Goal: Navigation & Orientation: Find specific page/section

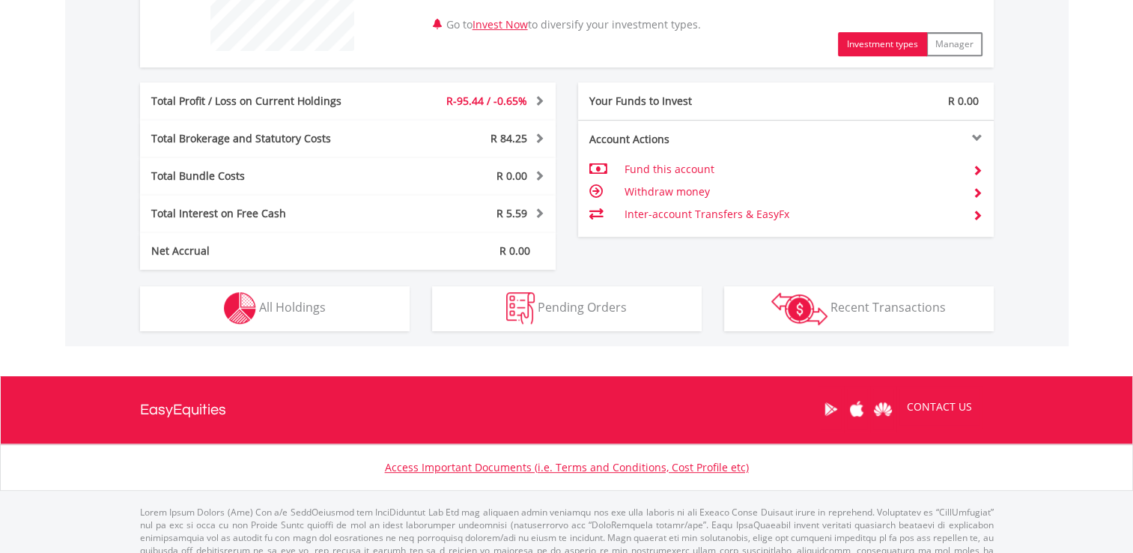
scroll to position [712, 0]
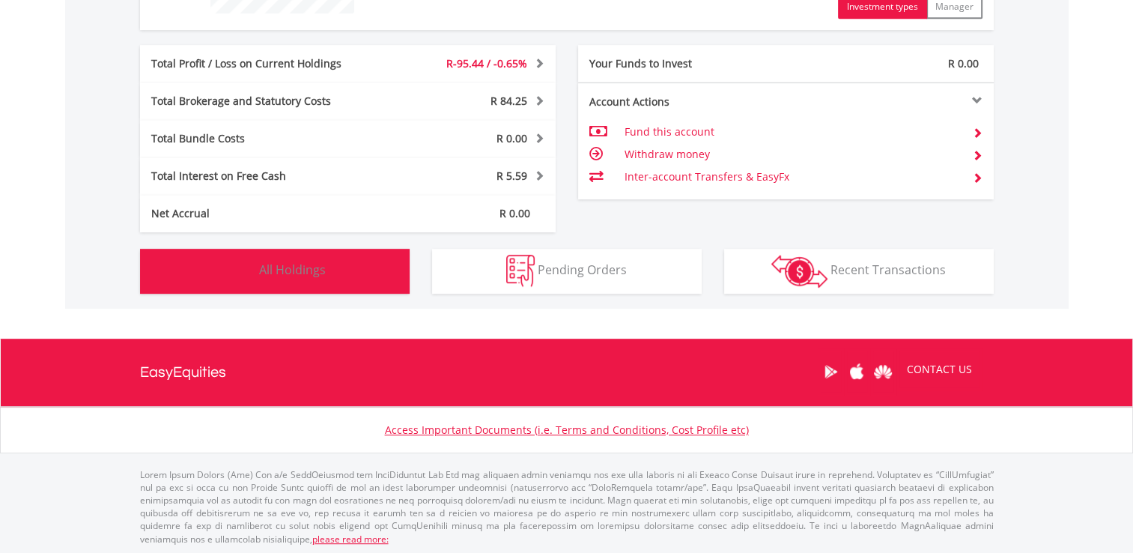
click at [313, 266] on span "All Holdings" at bounding box center [292, 269] width 67 height 16
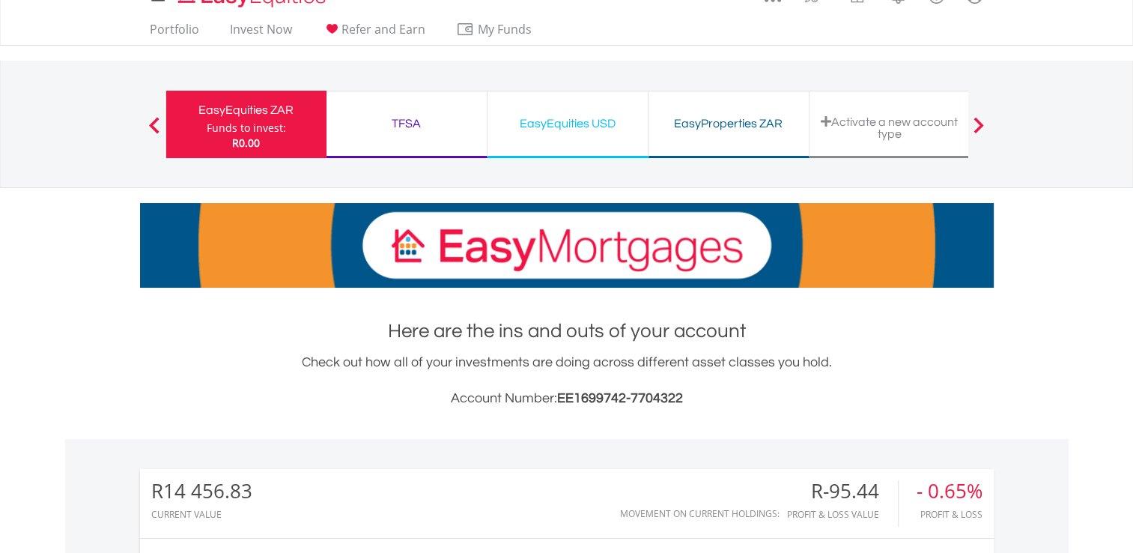
scroll to position [0, 0]
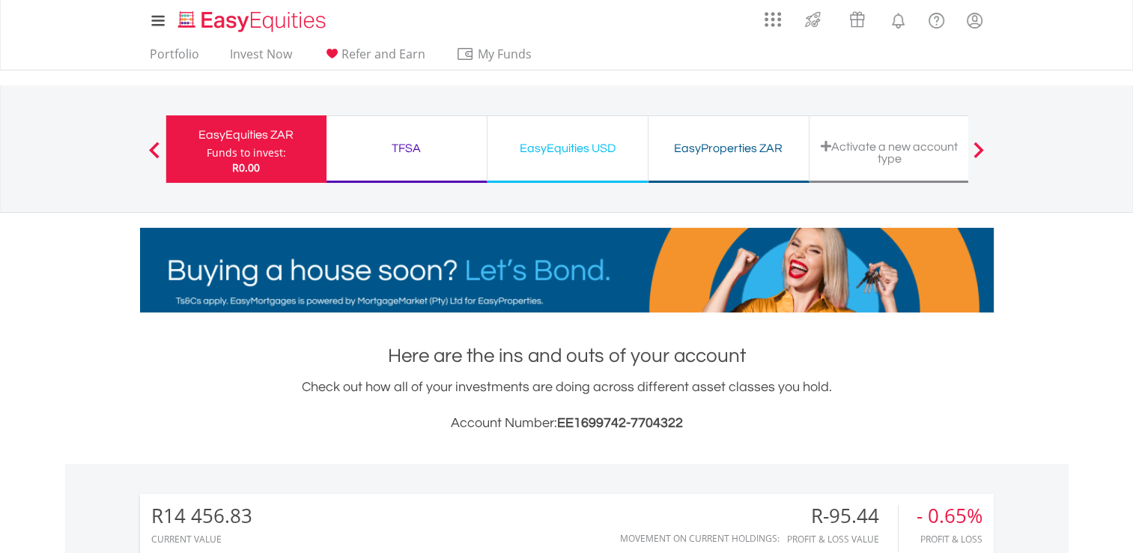
click at [416, 149] on div "TFSA" at bounding box center [407, 148] width 142 height 21
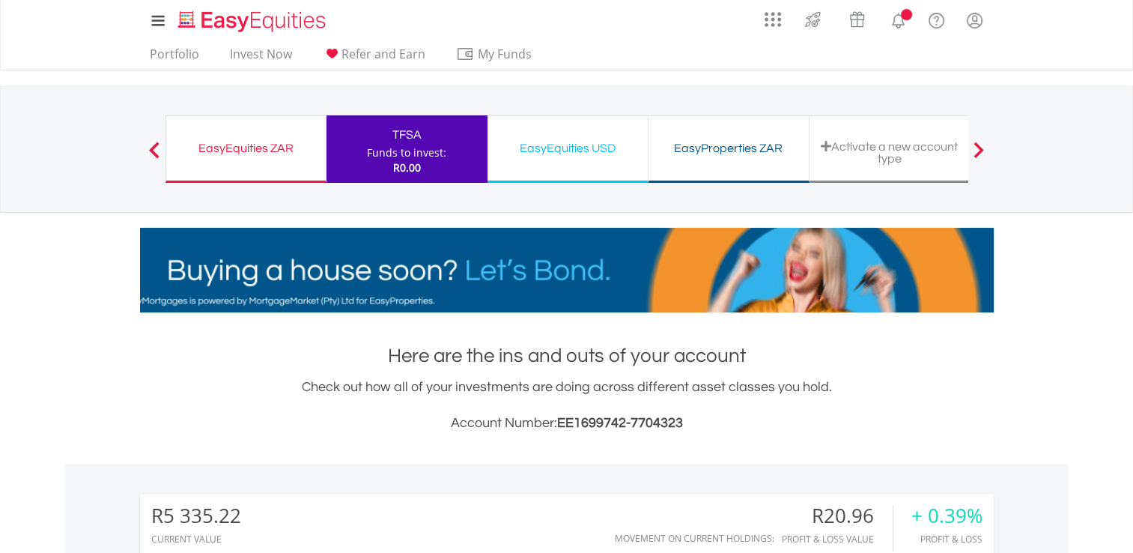
scroll to position [144, 285]
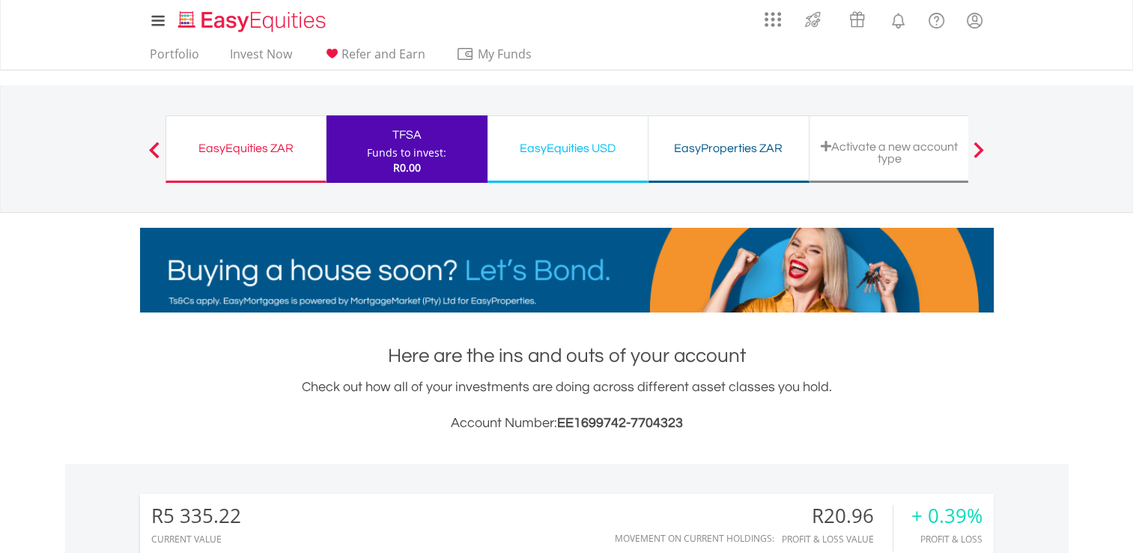
drag, startPoint x: 560, startPoint y: 147, endPoint x: 458, endPoint y: 255, distance: 148.9
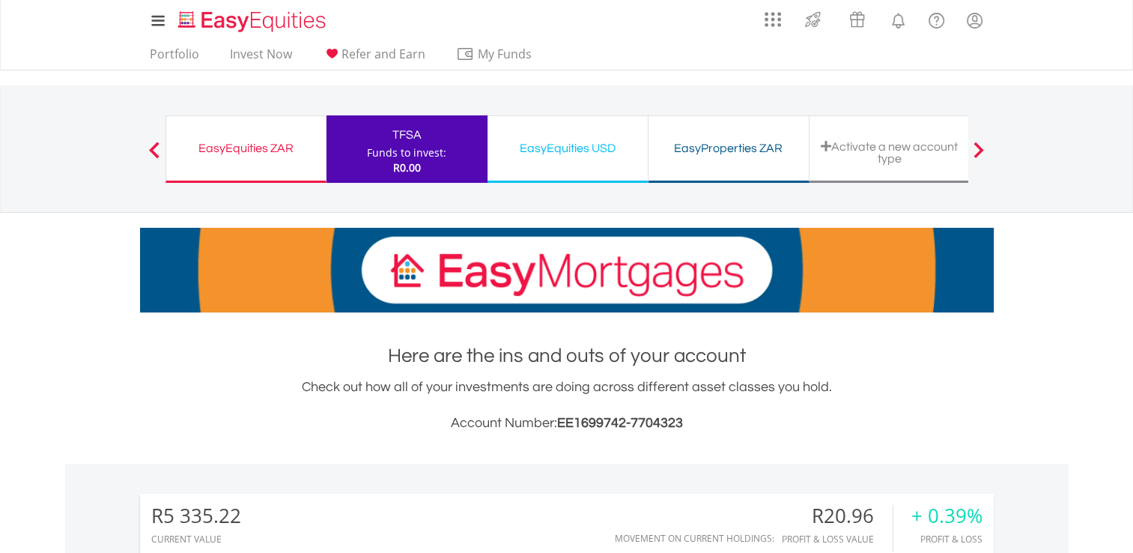
click at [560, 147] on div "EasyEquities USD" at bounding box center [568, 148] width 142 height 21
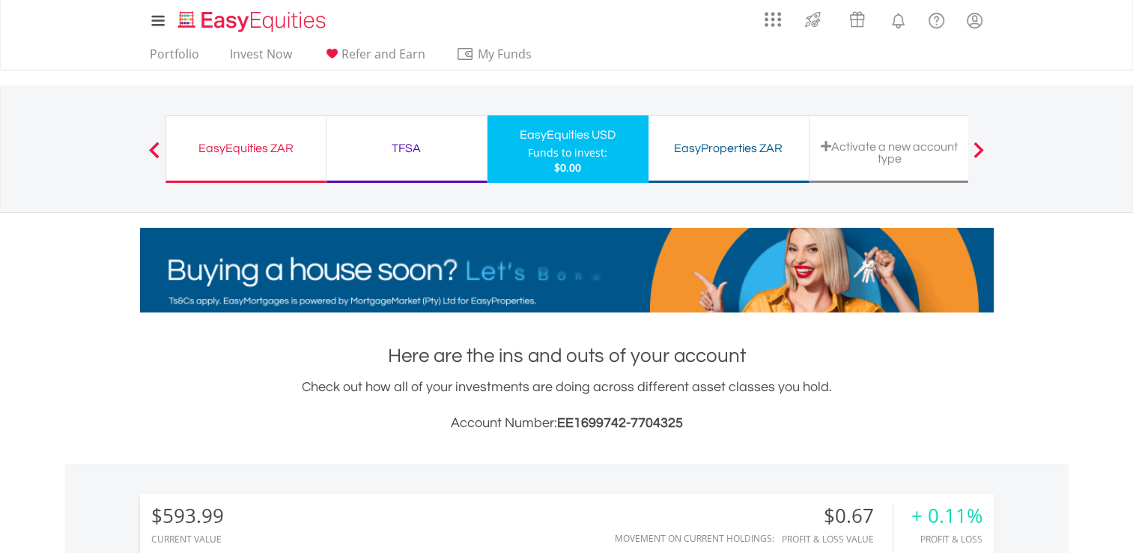
scroll to position [144, 285]
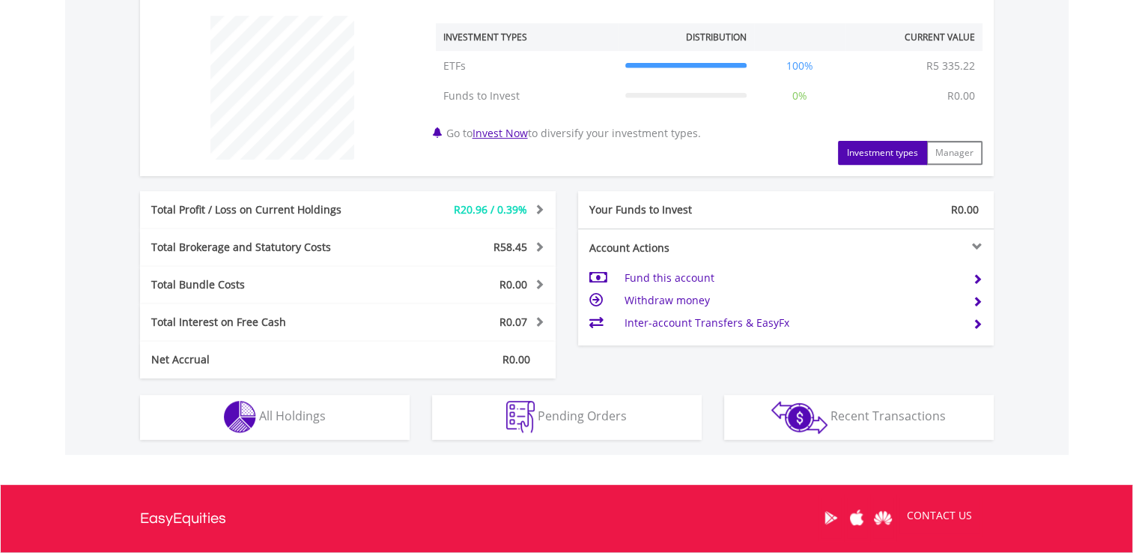
scroll to position [599, 0]
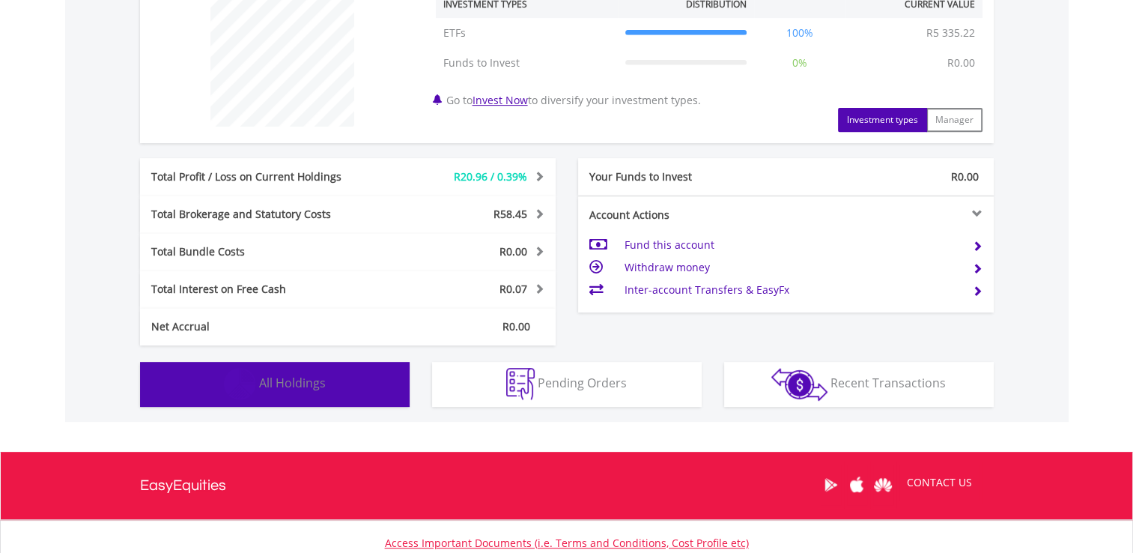
click at [288, 382] on span "All Holdings" at bounding box center [292, 383] width 67 height 16
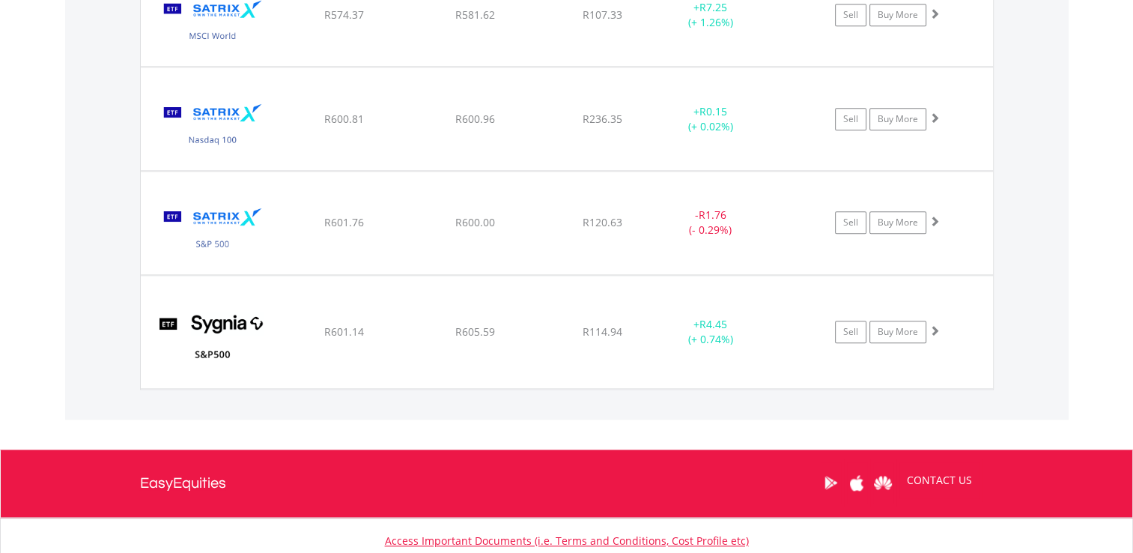
scroll to position [1744, 0]
